Goal: Task Accomplishment & Management: Manage account settings

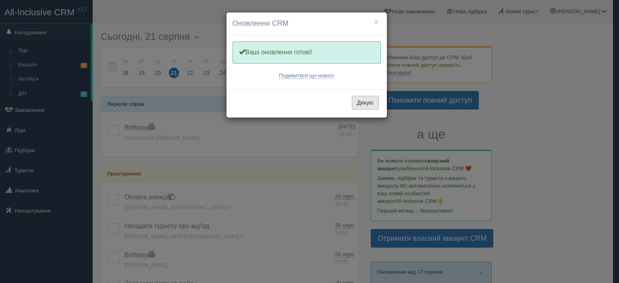
click at [359, 102] on button "Дякую" at bounding box center [365, 103] width 27 height 14
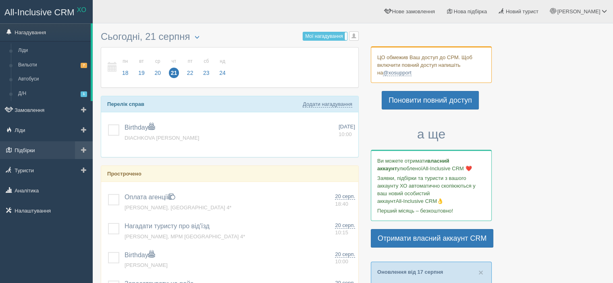
click at [37, 151] on link "Підбірки" at bounding box center [46, 150] width 93 height 18
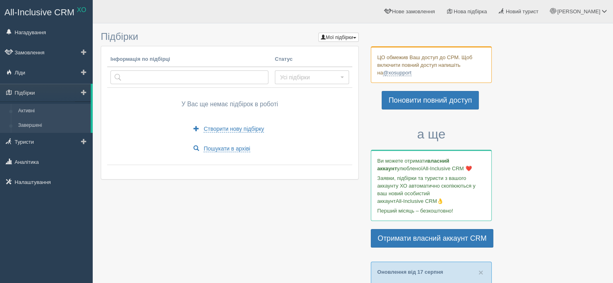
click at [38, 125] on link "Завершені" at bounding box center [53, 125] width 76 height 15
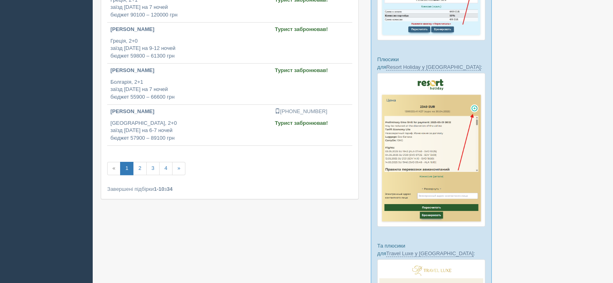
scroll to position [368, 0]
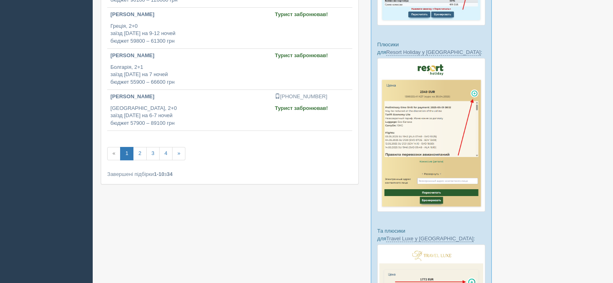
click at [137, 148] on link "2" at bounding box center [139, 153] width 13 height 13
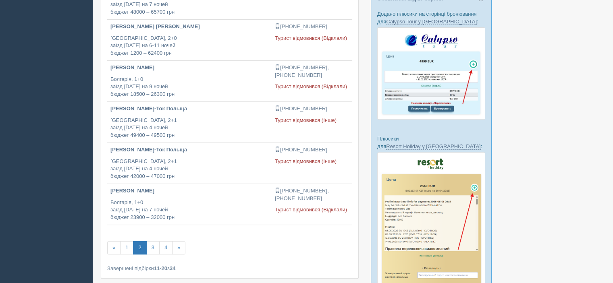
scroll to position [279, 0]
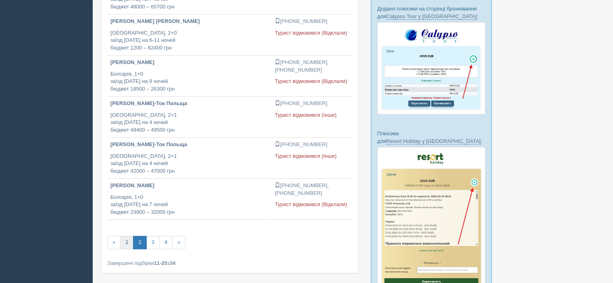
click at [128, 241] on link "1" at bounding box center [126, 242] width 13 height 13
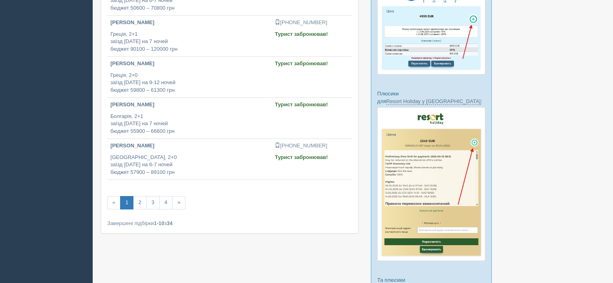
scroll to position [326, 0]
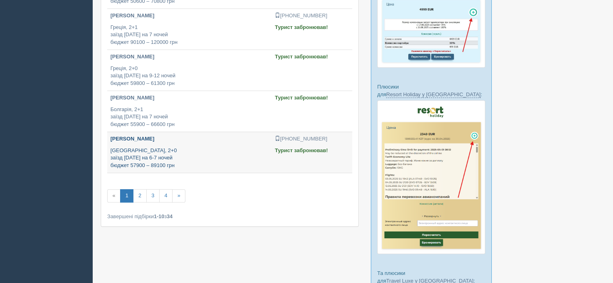
click at [140, 164] on p "[GEOGRAPHIC_DATA], 2+0 заїзд [DATE] на 6-7 ночей бюджет 57900 – 89100 грн" at bounding box center [189, 158] width 158 height 23
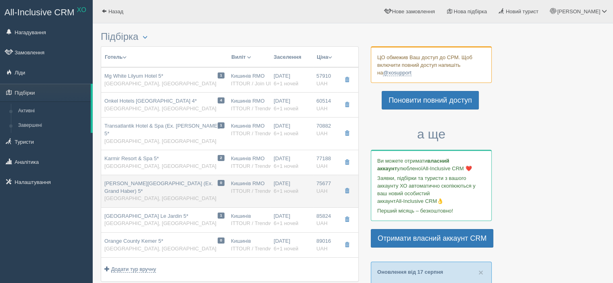
click at [142, 181] on span "Rox Royal Hotel (Ex. Grand Haber) 5*" at bounding box center [158, 188] width 108 height 14
type input "Rox Royal Hotel (Ex. Grand Haber) 5*"
type input "https://www.anextour.com.ua/hotel/8595/rox-royal-hotel/"
type textarea "Готель на першій лінії. Прямо в Кемері. Близько до центру міста. Поруч з готеле…"
type input "[GEOGRAPHIC_DATA]"
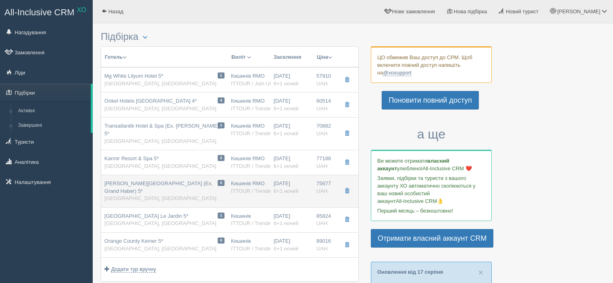
type input "Кемер"
type input "75677.00"
type input "Кишинів RMO"
type input "Анталія AYT"
type input "06:30"
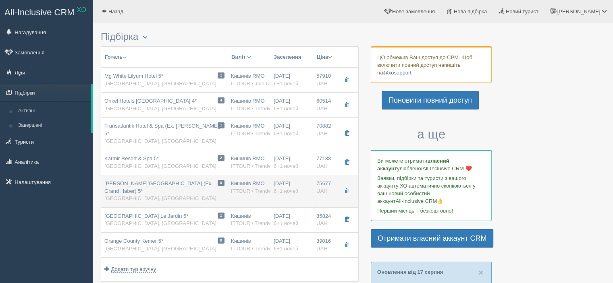
type input "08:30"
type input "Mavi Gok Aviation"
type input "03:30"
type input "05:30"
type input "6+1"
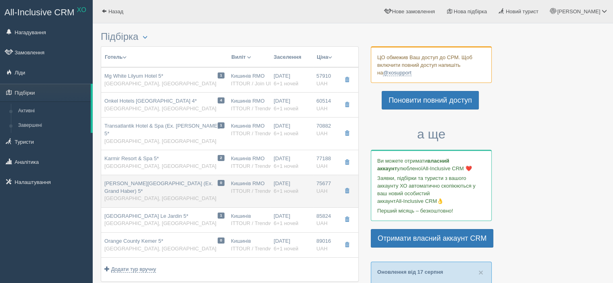
type input "Standart Room"
type input "UAI"
type input "ITTOUR / Trendwaytravel"
type input "https://www.ittour.com.ua/hotel-view.html?hotel_id=7618"
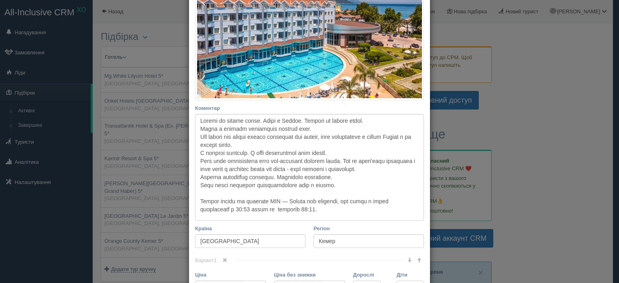
scroll to position [204, 0]
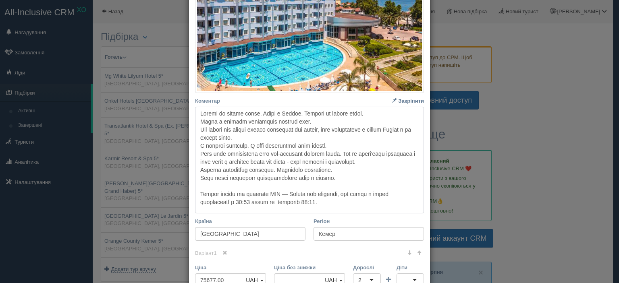
drag, startPoint x: 197, startPoint y: 120, endPoint x: 219, endPoint y: 120, distance: 22.6
click at [219, 120] on textarea "Коментар Основний опис Додатковий опис Закріпити Збережено Необхідно вказати на…" at bounding box center [309, 160] width 229 height 107
click at [230, 120] on textarea "Коментар Основний опис Додатковий опис Закріпити Збережено Необхідно вказати на…" at bounding box center [309, 160] width 229 height 107
click at [335, 141] on textarea "Коментар Основний опис Додатковий опис Закріпити Збережено Необхідно вказати на…" at bounding box center [309, 160] width 229 height 107
drag, startPoint x: 314, startPoint y: 201, endPoint x: 194, endPoint y: 115, distance: 148.4
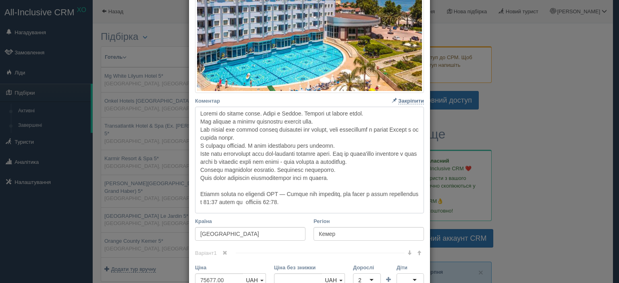
click at [195, 115] on textarea "Коментар Основний опис Додатковий опис Закріпити Збережено Необхідно вказати на…" at bounding box center [309, 160] width 229 height 107
type textarea "Готель на першій лінії. Прямо в Кемері. Близько до центру міста. Між готелем і …"
